Goal: Find specific page/section: Find specific page/section

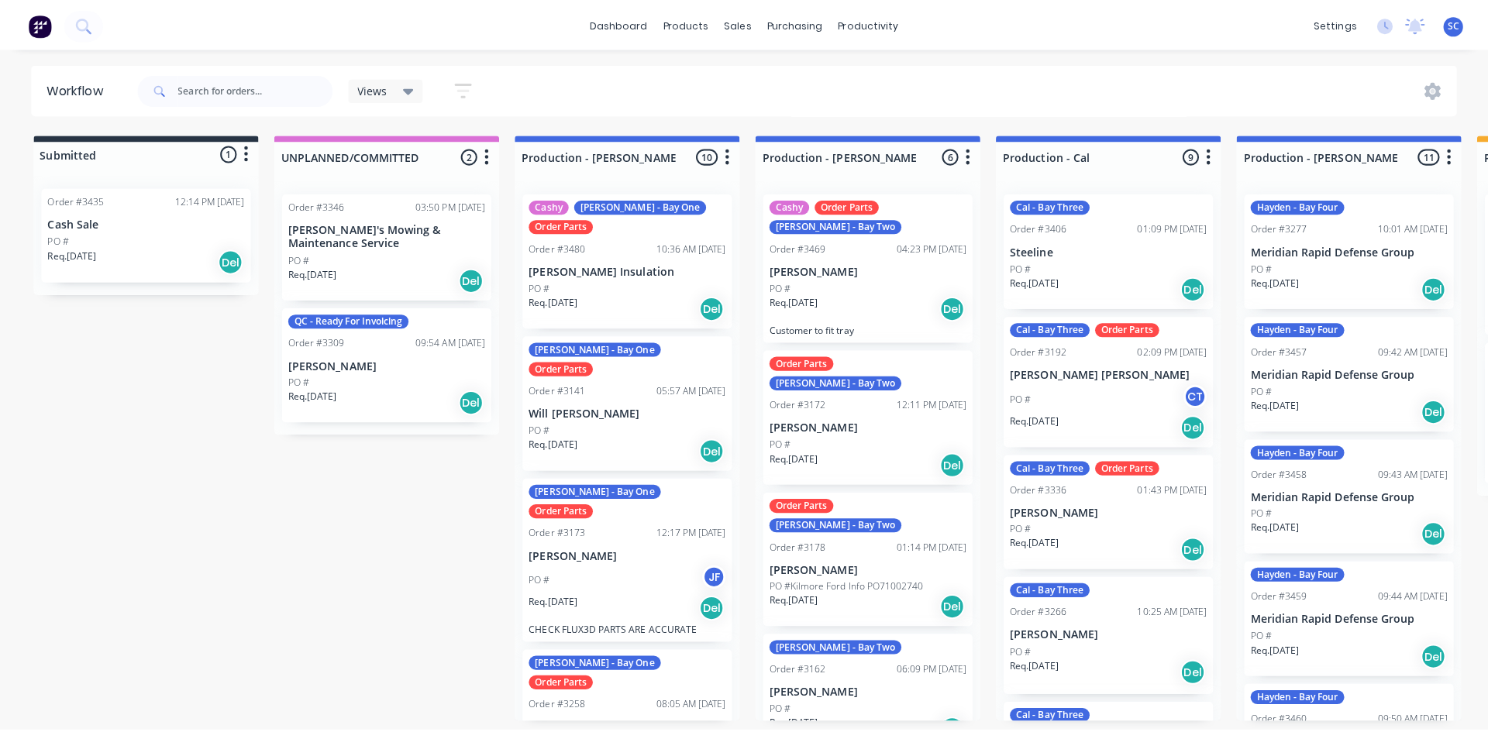
scroll to position [0, 0]
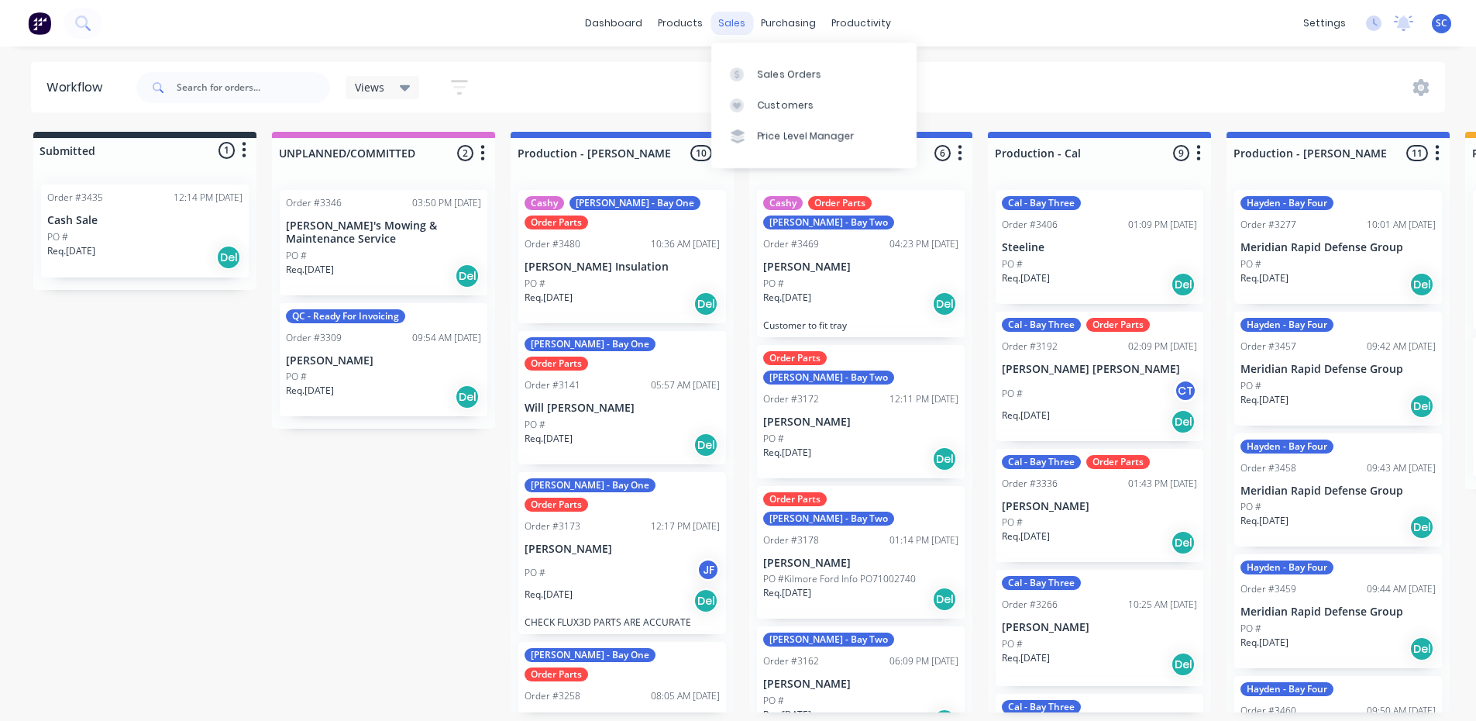
click at [729, 18] on div "sales" at bounding box center [732, 23] width 43 height 23
click at [763, 77] on div "Sales Orders" at bounding box center [790, 74] width 64 height 14
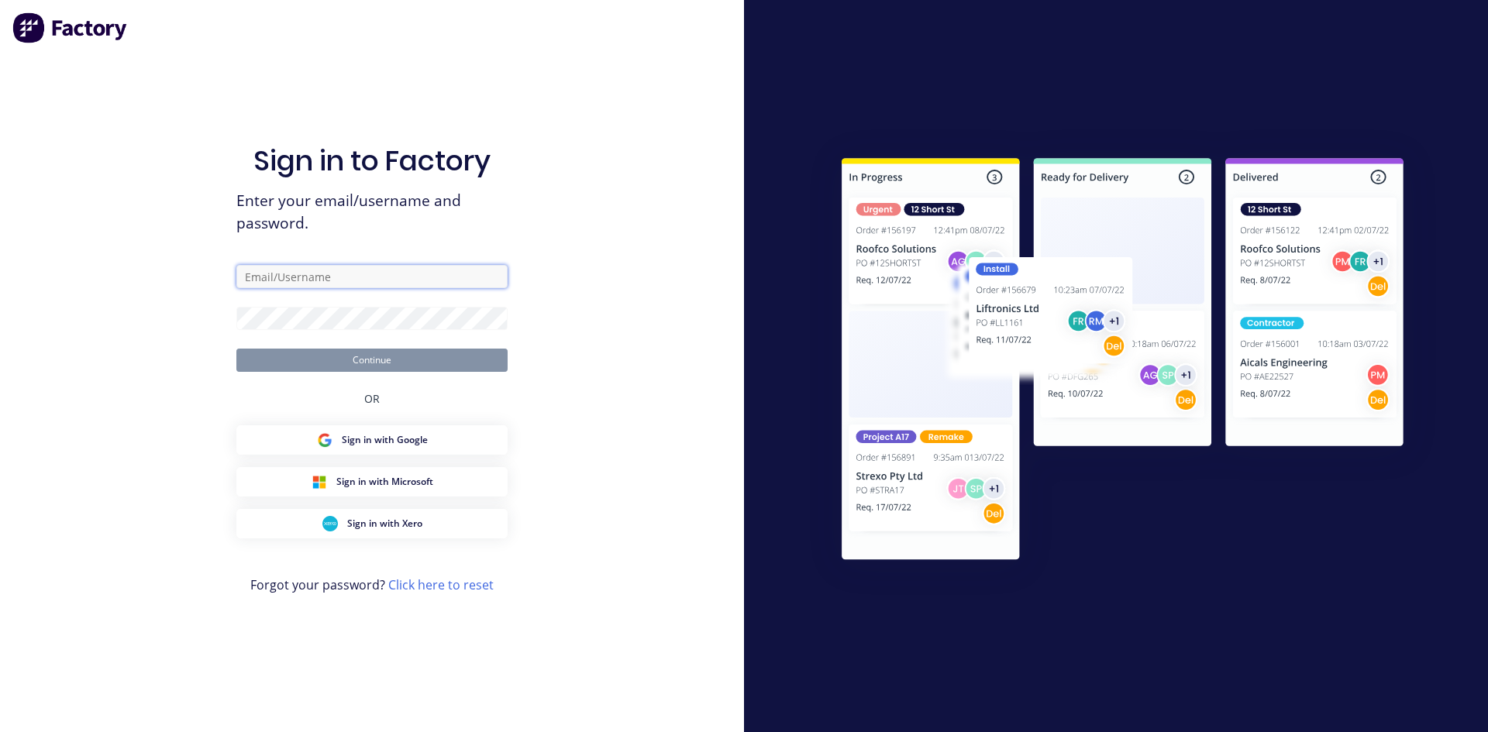
type input "[PERSON_NAME][EMAIL_ADDRESS][DOMAIN_NAME]"
click at [371, 360] on button "Continue" at bounding box center [371, 360] width 271 height 23
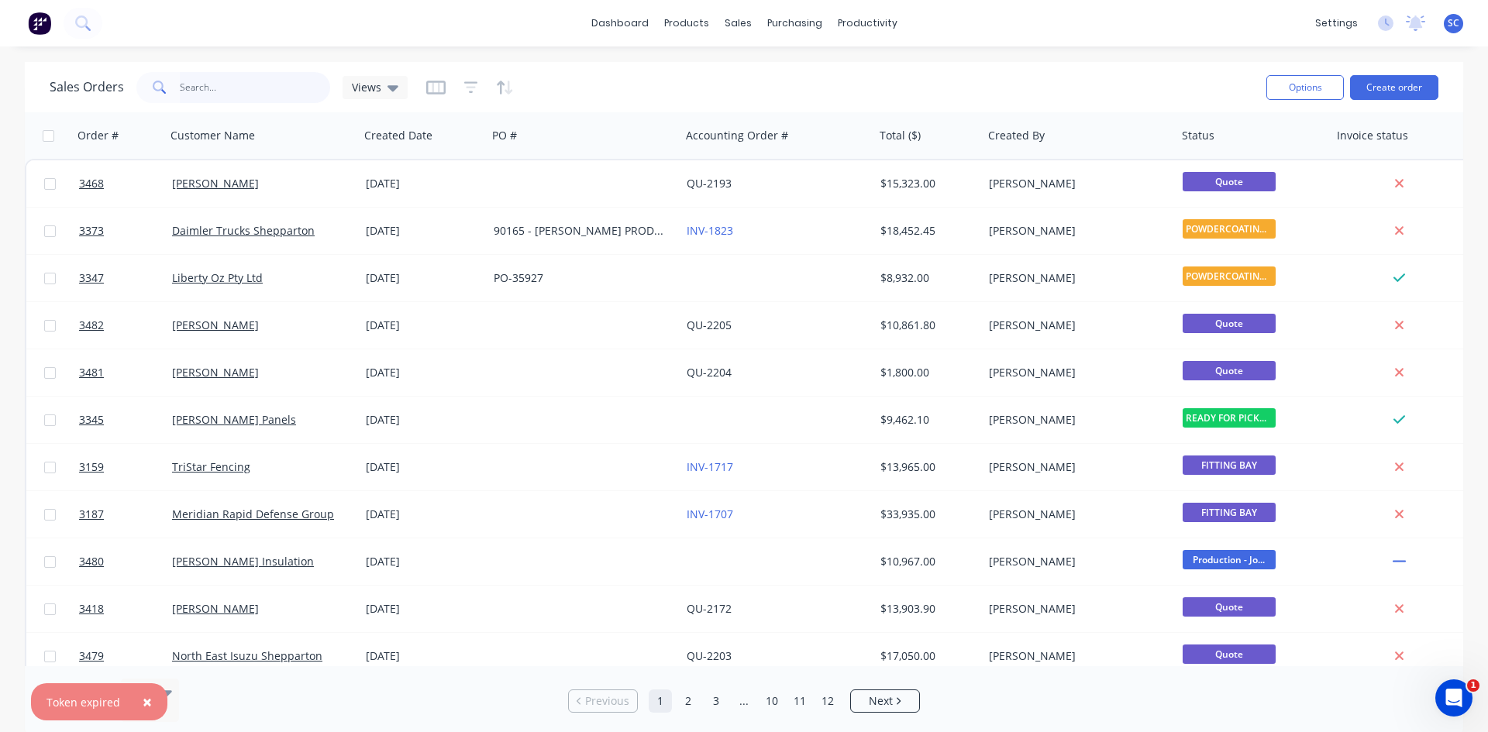
click at [231, 88] on input "text" at bounding box center [255, 87] width 151 height 31
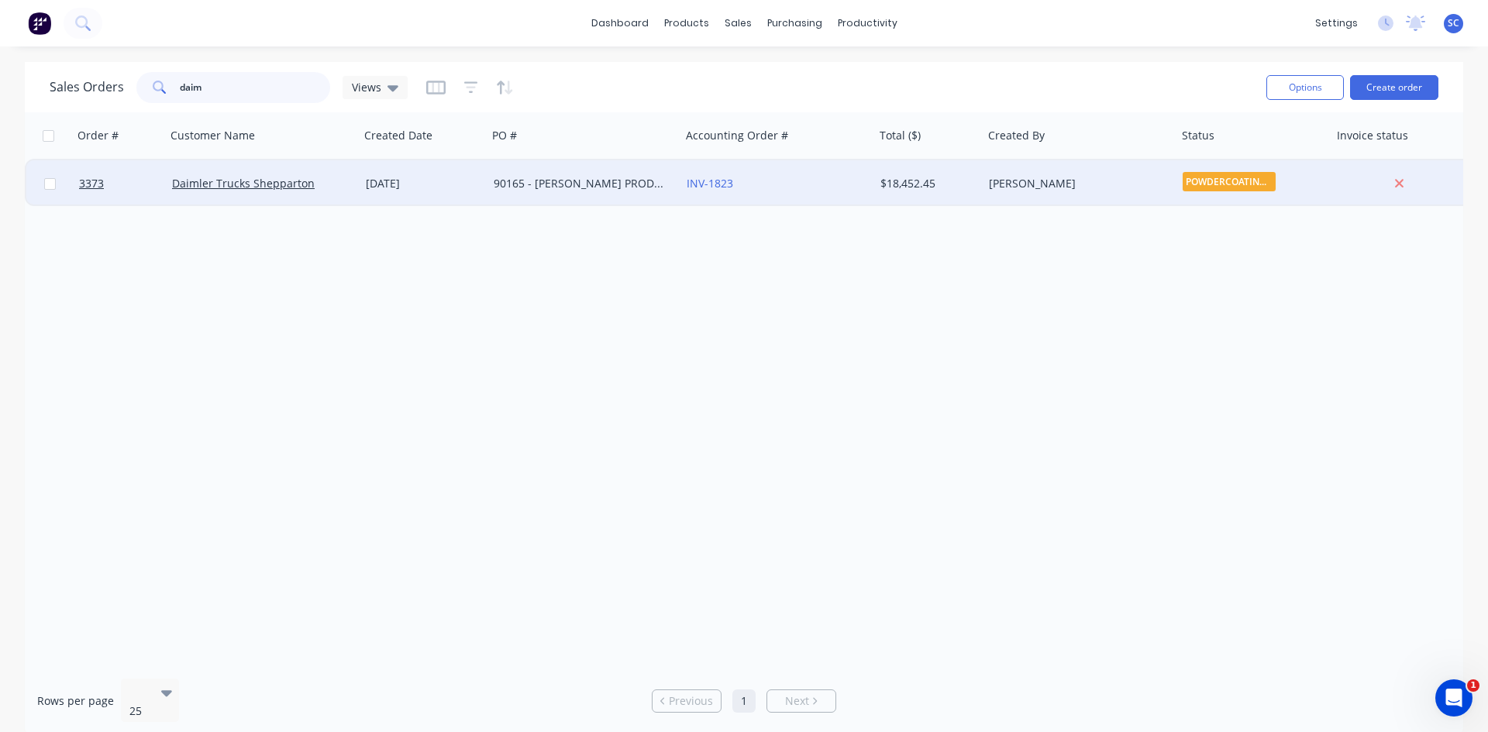
type input "daim"
click at [405, 191] on div "[DATE]" at bounding box center [424, 183] width 128 height 46
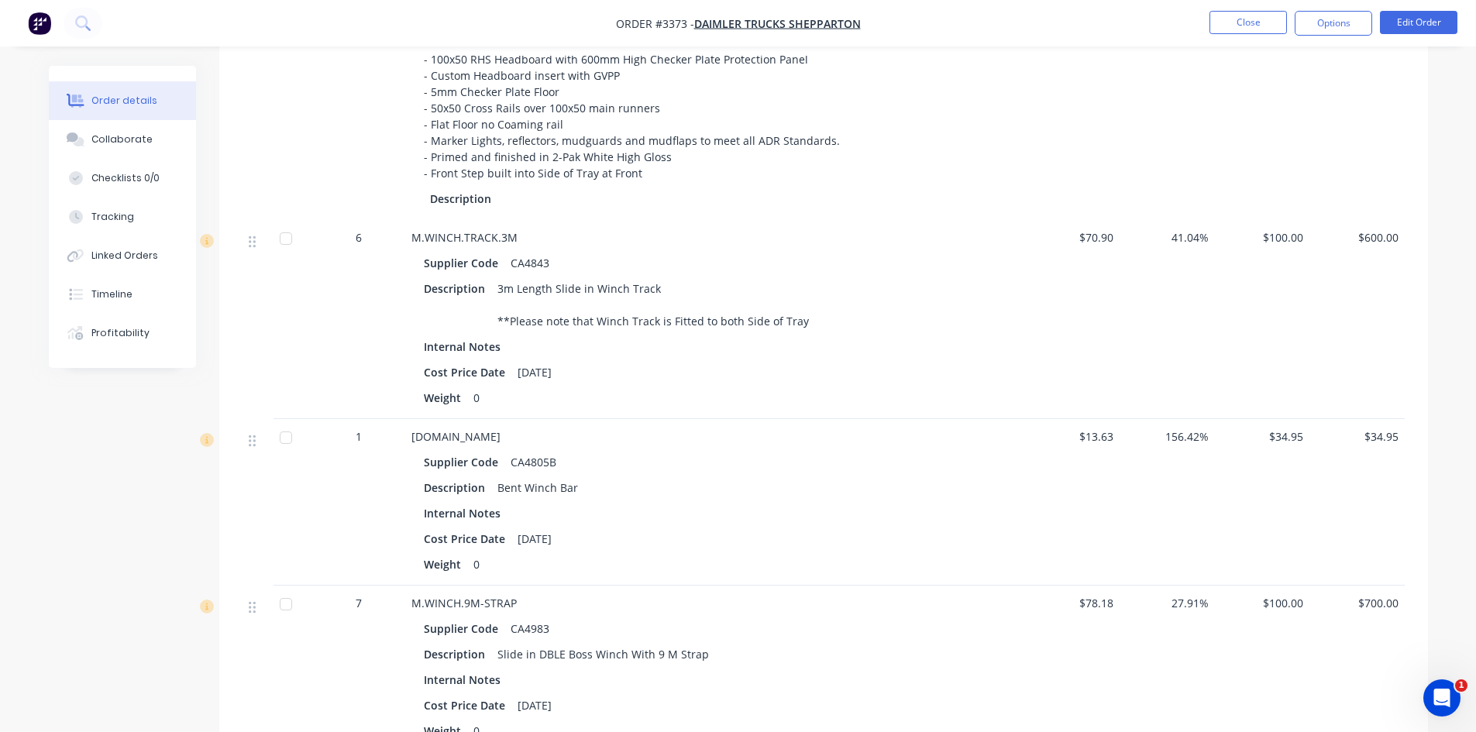
scroll to position [481, 0]
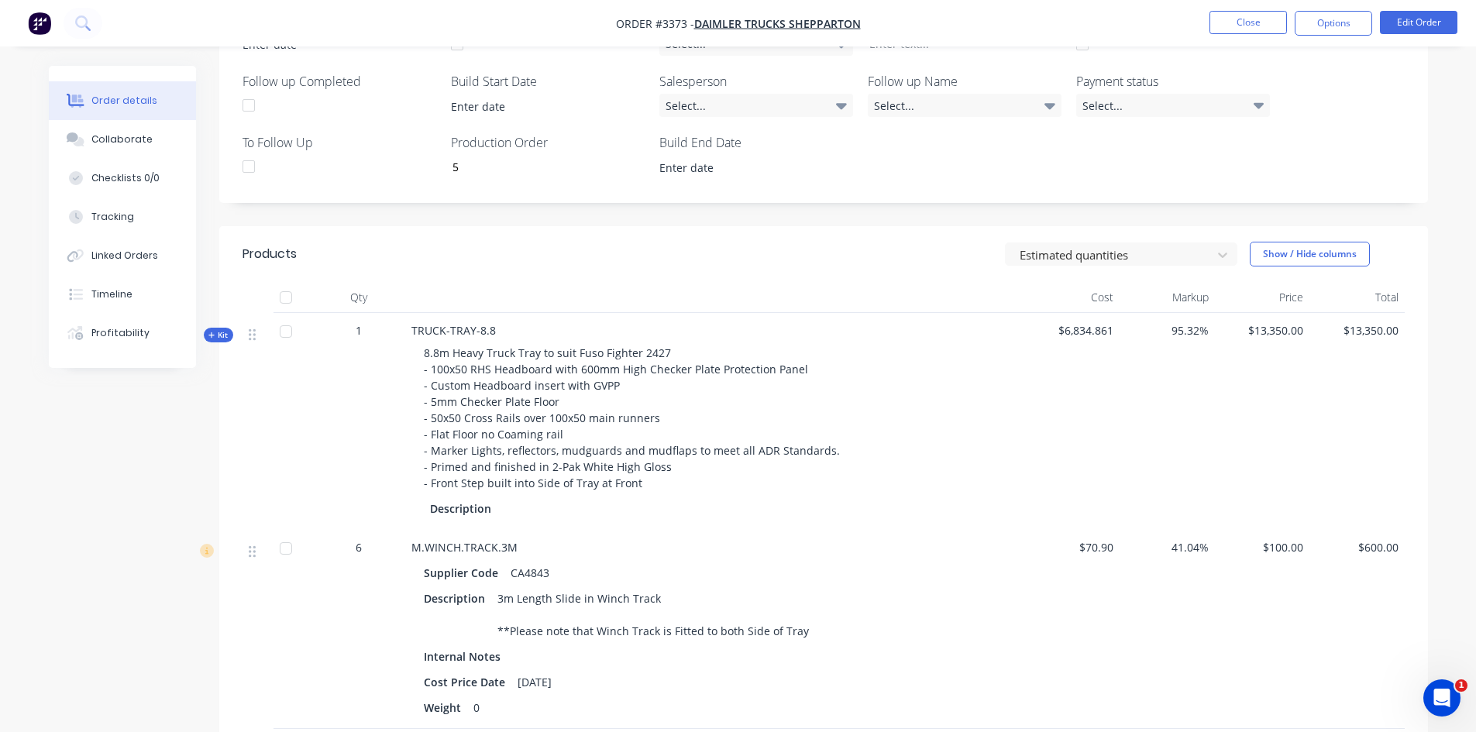
click at [220, 329] on span "Kit" at bounding box center [218, 335] width 20 height 12
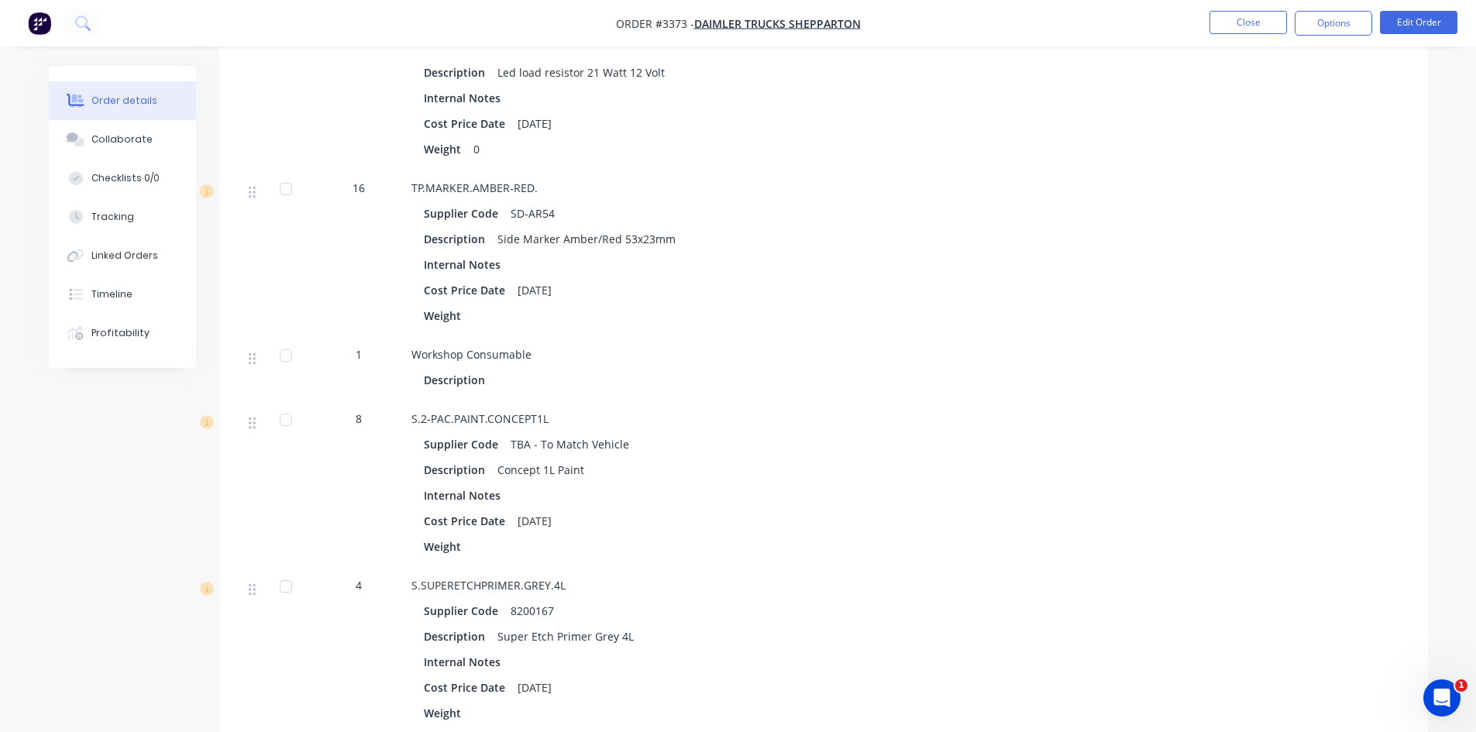
scroll to position [2340, 0]
click at [1267, 26] on button "Close" at bounding box center [1248, 22] width 77 height 23
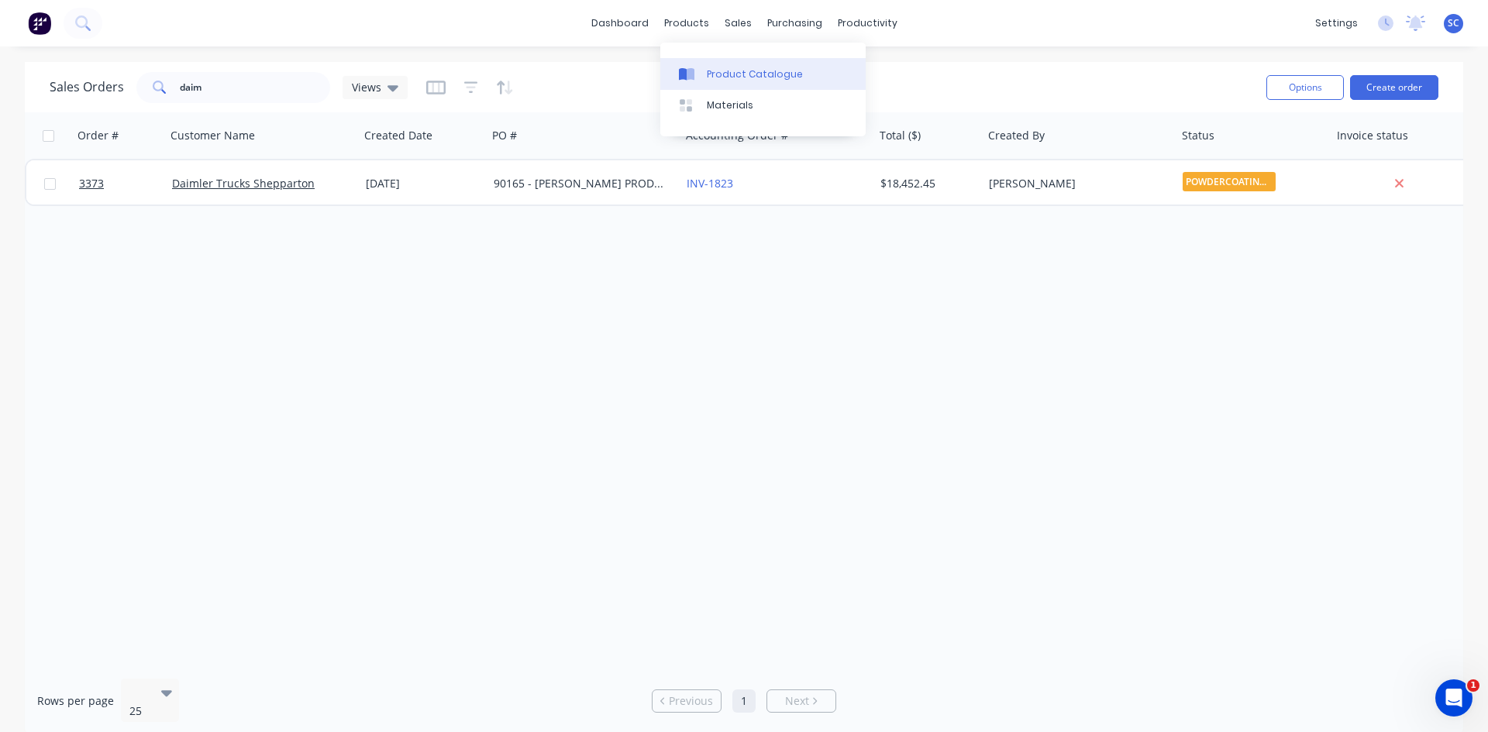
click at [693, 74] on icon at bounding box center [691, 74] width 8 height 12
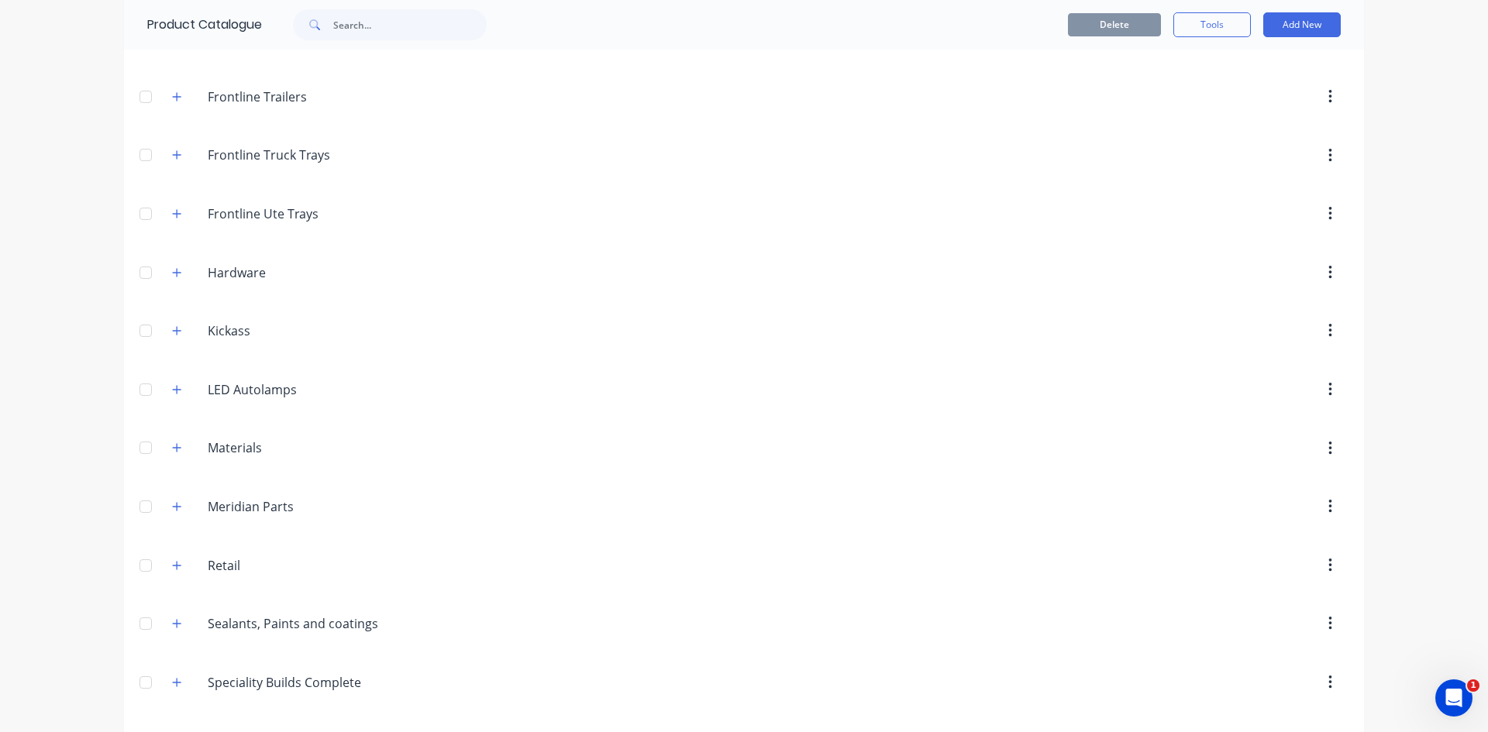
scroll to position [620, 0]
click at [172, 394] on icon "button" at bounding box center [176, 391] width 9 height 11
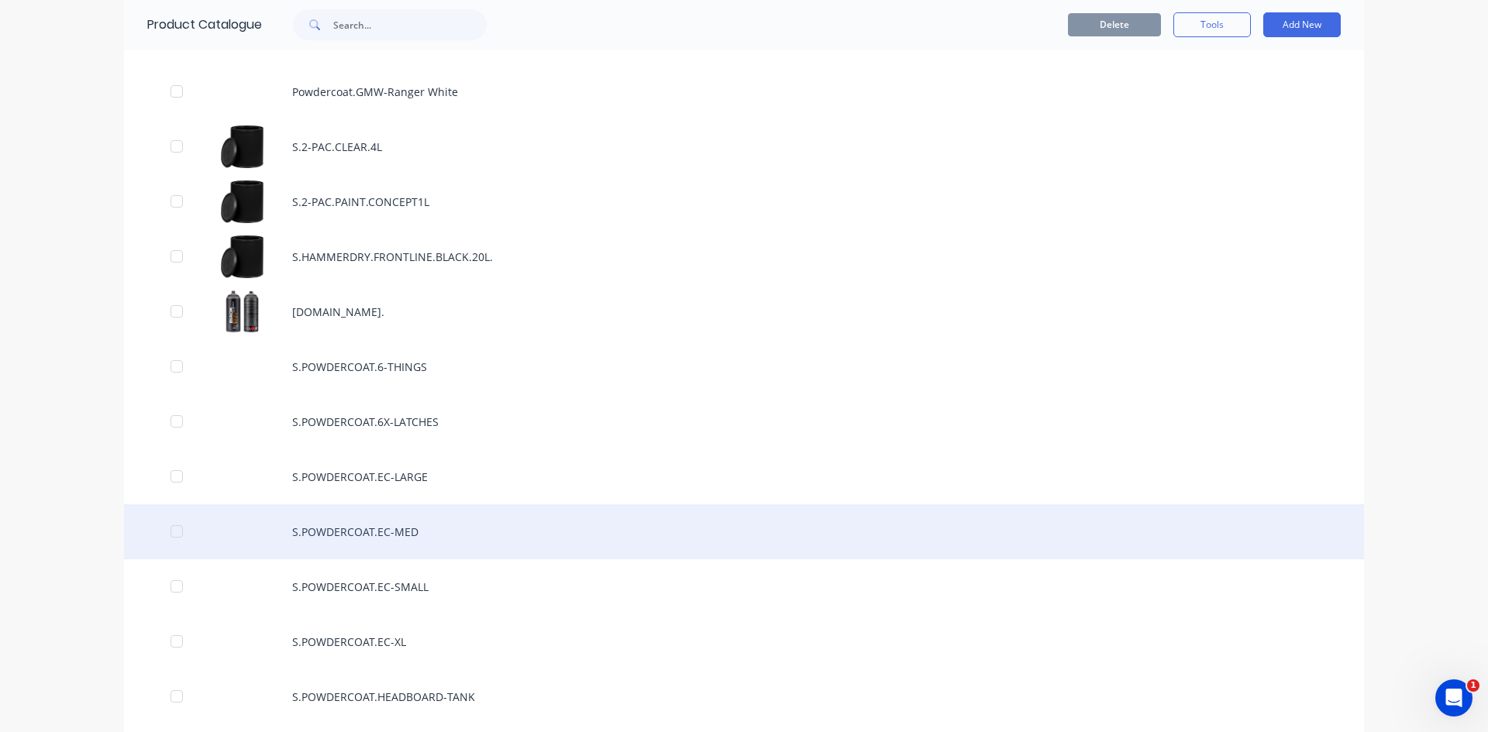
scroll to position [2325, 0]
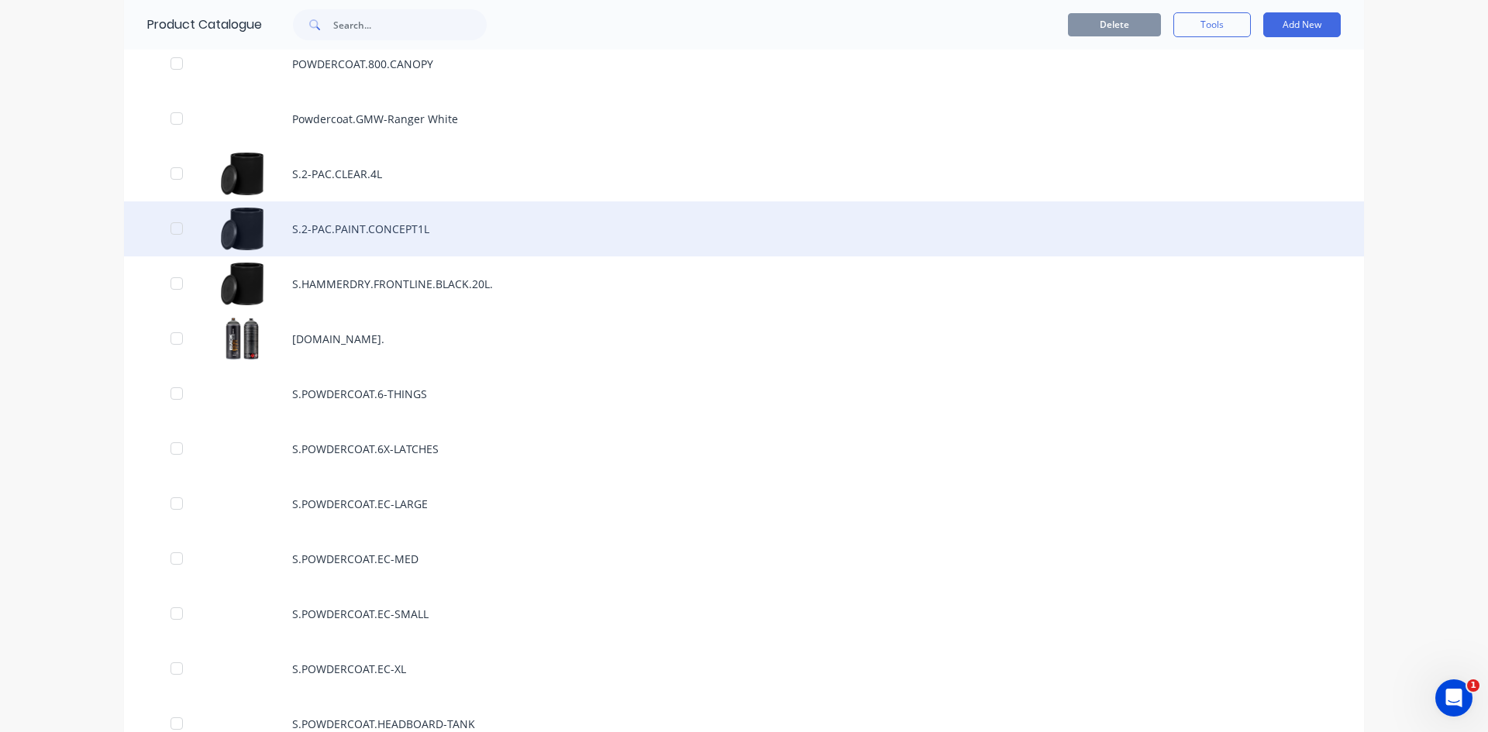
click at [429, 236] on div "S.2-PAC.PAINT.CONCEPT1L" at bounding box center [744, 228] width 1240 height 55
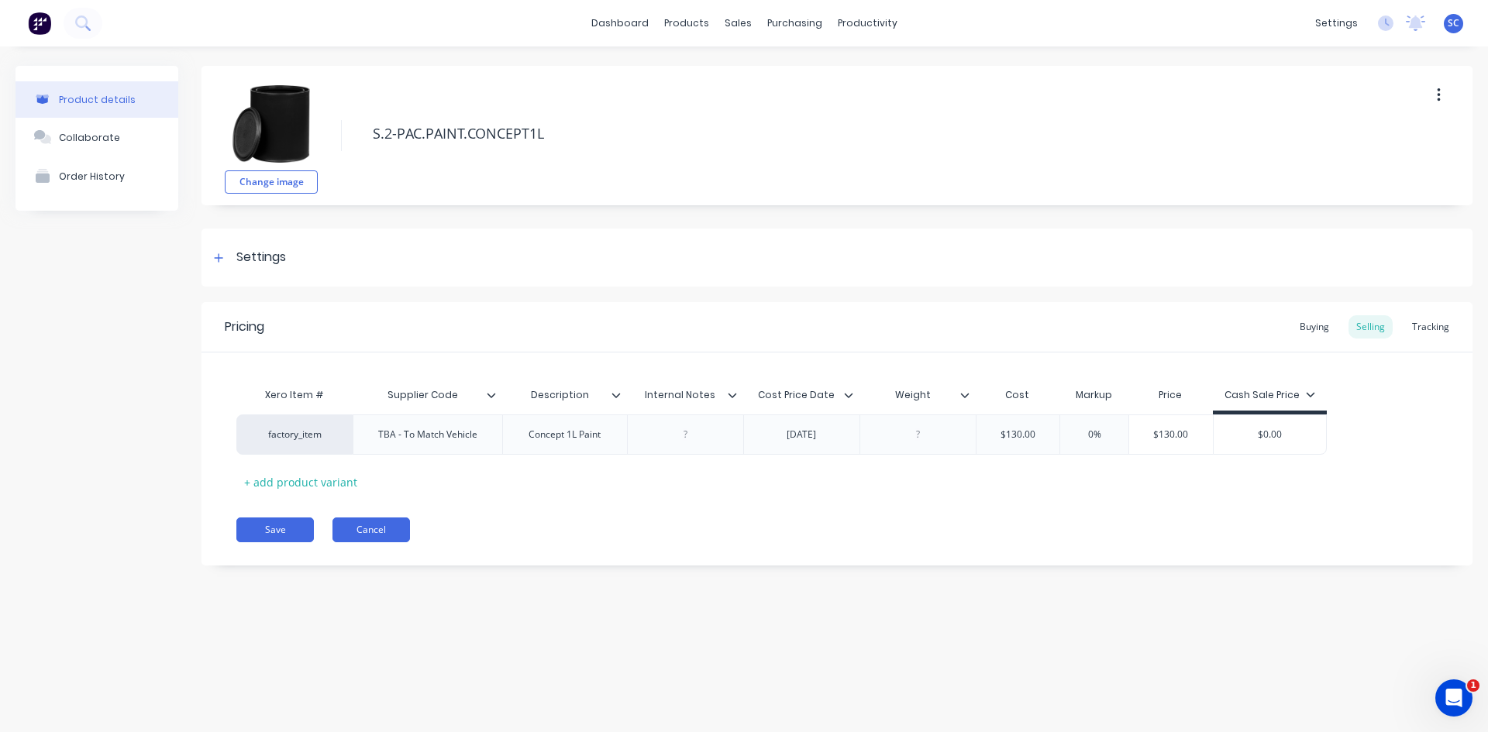
click at [395, 533] on button "Cancel" at bounding box center [370, 530] width 77 height 25
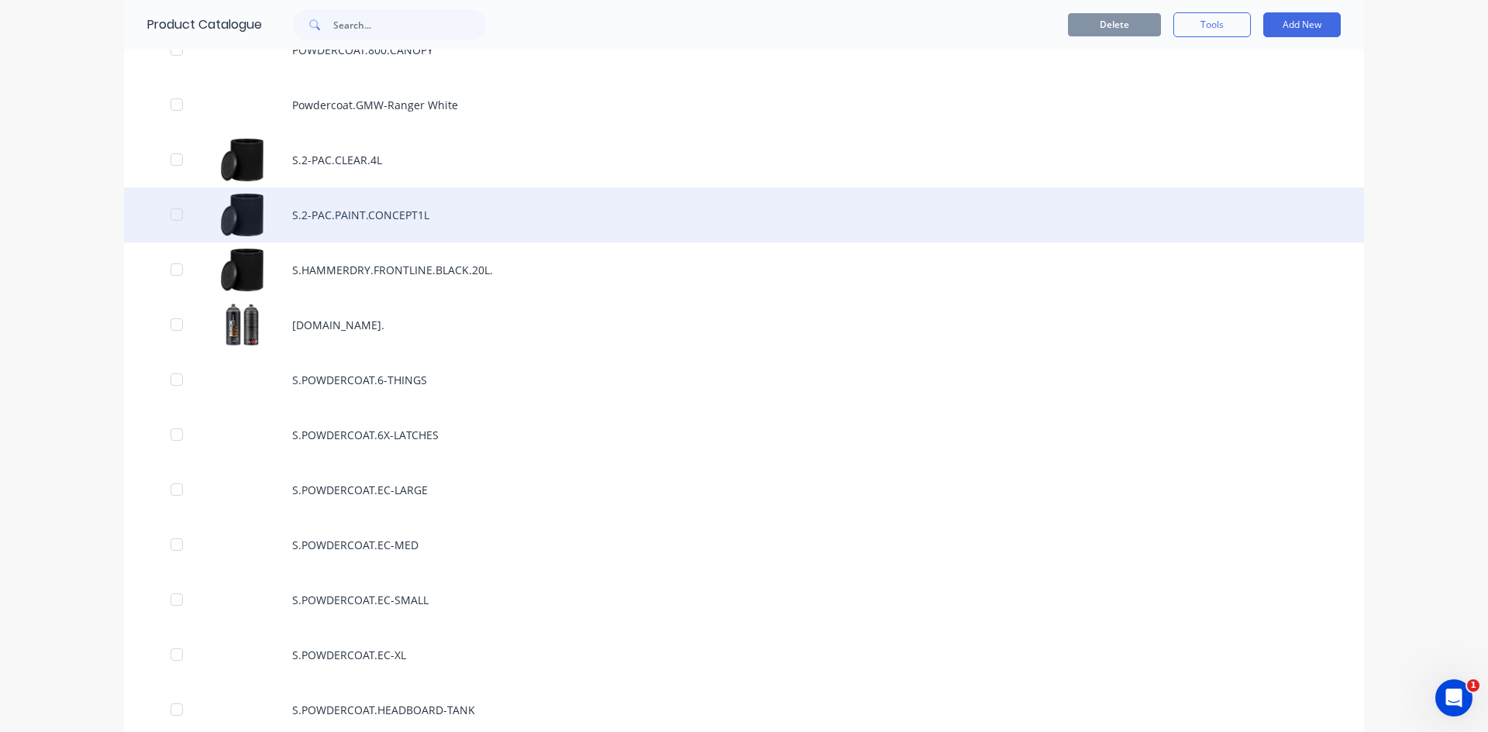
scroll to position [2302, 0]
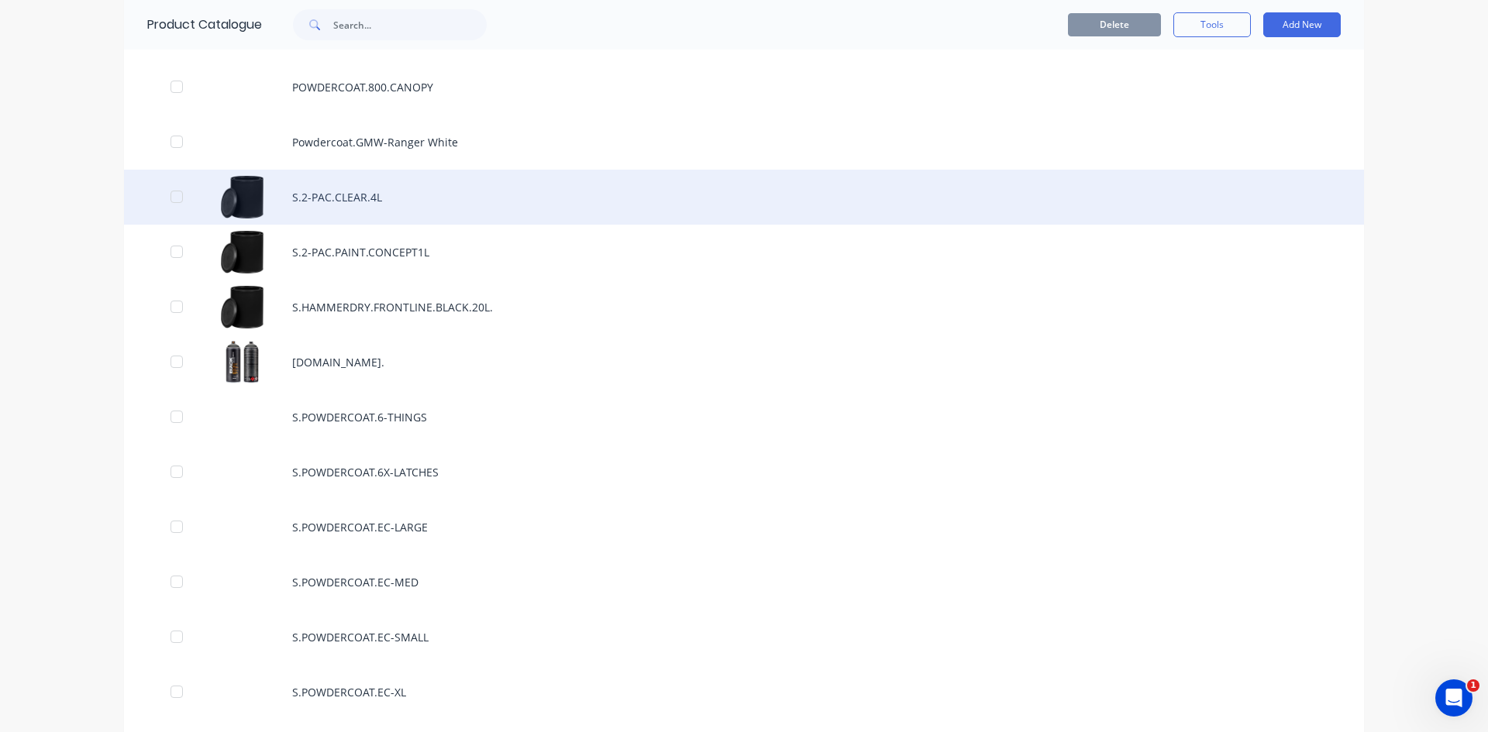
click at [370, 205] on div "S.2-PAC.CLEAR.4L" at bounding box center [744, 197] width 1240 height 55
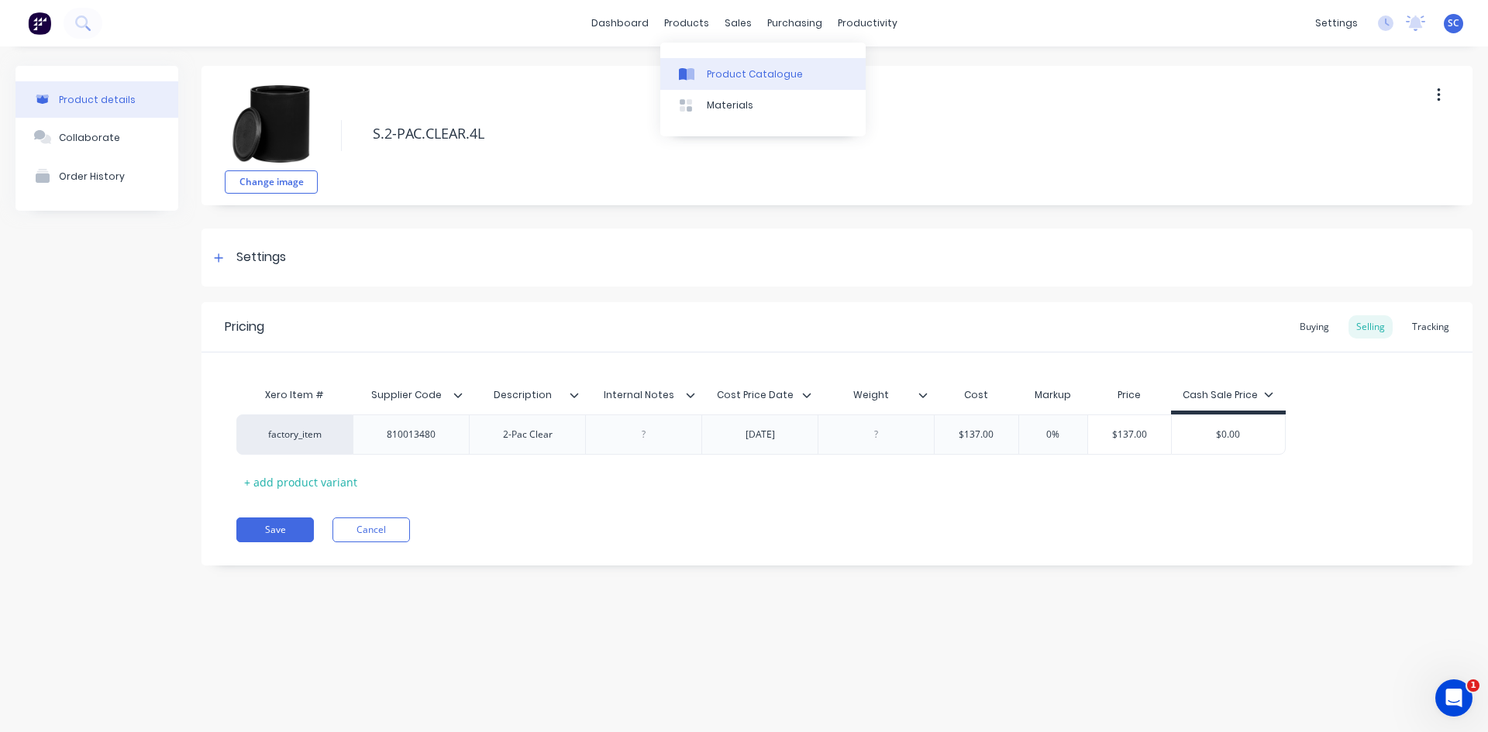
click at [720, 71] on div "Product Catalogue" at bounding box center [755, 74] width 96 height 14
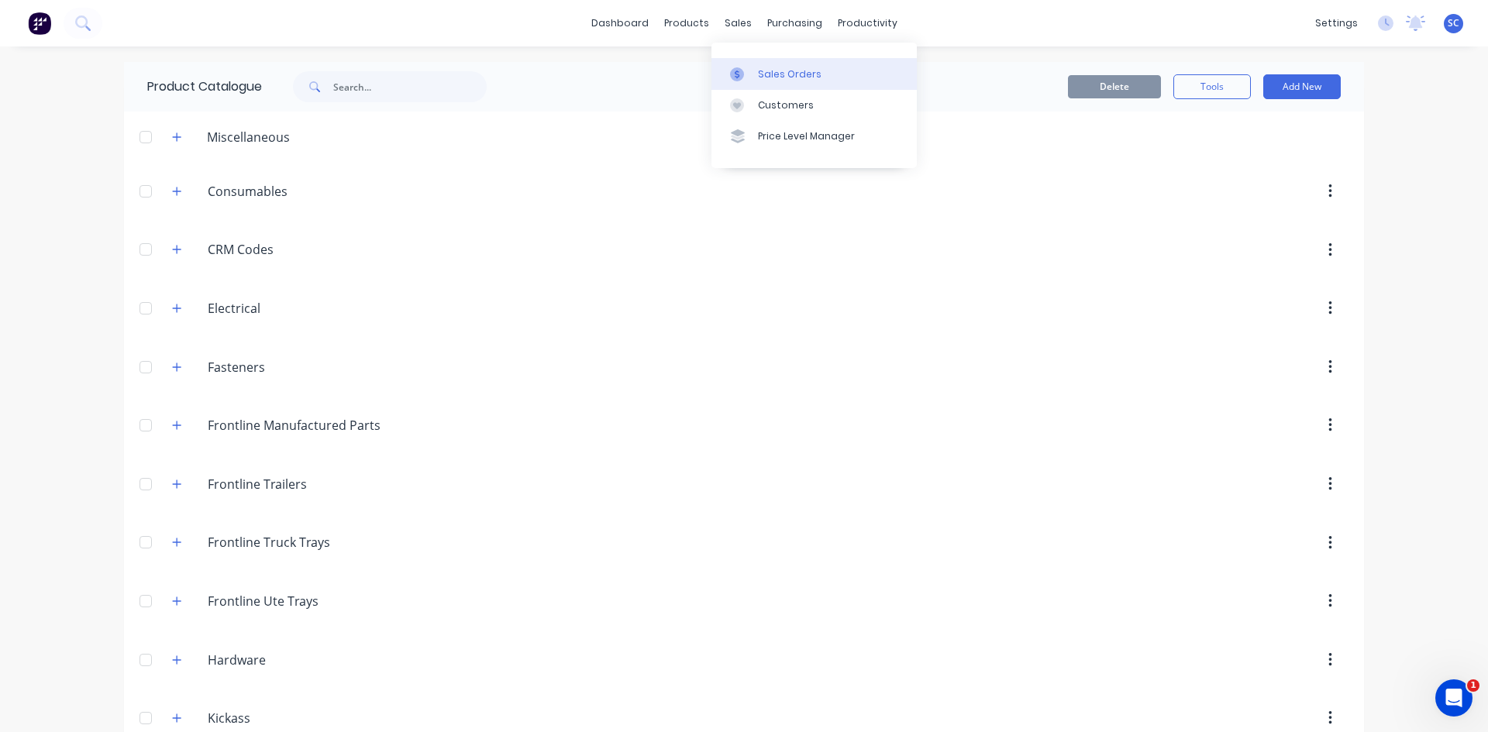
click at [780, 77] on div "Sales Orders" at bounding box center [790, 74] width 64 height 14
